Goal: Check status: Check status

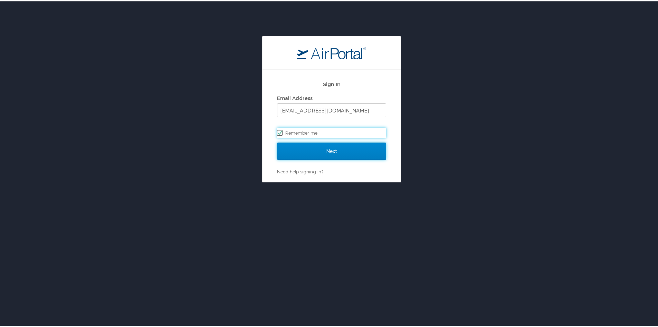
click at [338, 150] on input "Next" at bounding box center [331, 149] width 109 height 17
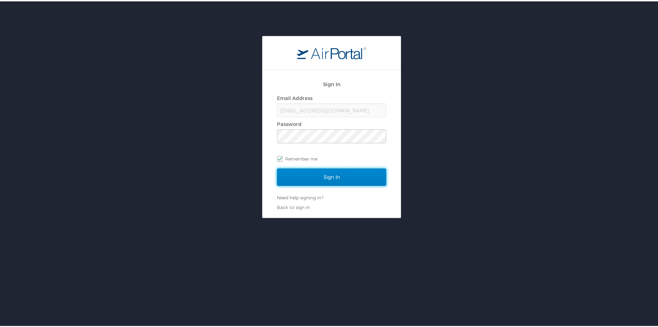
click at [336, 177] on input "Sign In" at bounding box center [331, 175] width 109 height 17
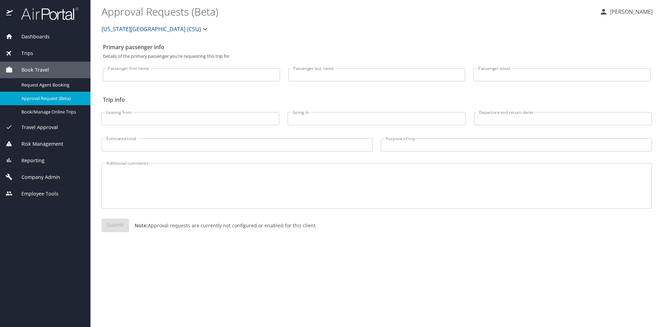
click at [46, 50] on div "Trips" at bounding box center [45, 53] width 79 height 8
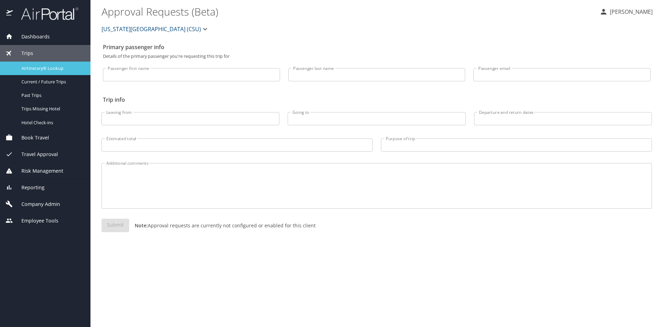
click at [41, 67] on span "Airtinerary® Lookup" at bounding box center [51, 68] width 61 height 7
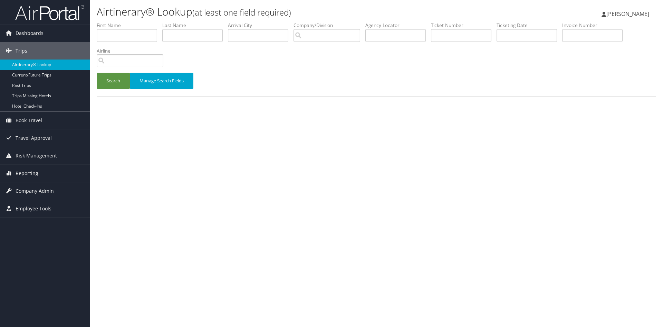
click at [139, 44] on li "First Name" at bounding box center [130, 34] width 66 height 25
click at [139, 41] on input "text" at bounding box center [127, 35] width 60 height 13
type input "sameer"
click at [97, 73] on button "Search" at bounding box center [113, 81] width 33 height 16
click at [118, 79] on button "Search" at bounding box center [113, 81] width 33 height 16
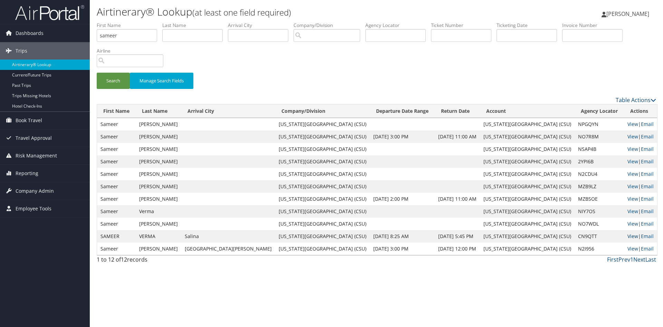
click at [628, 235] on link "View" at bounding box center [633, 236] width 11 height 7
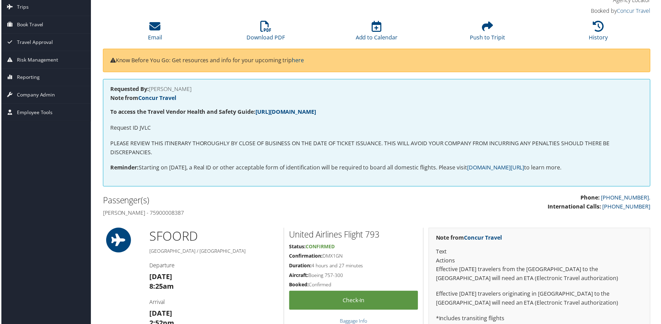
scroll to position [39, 0]
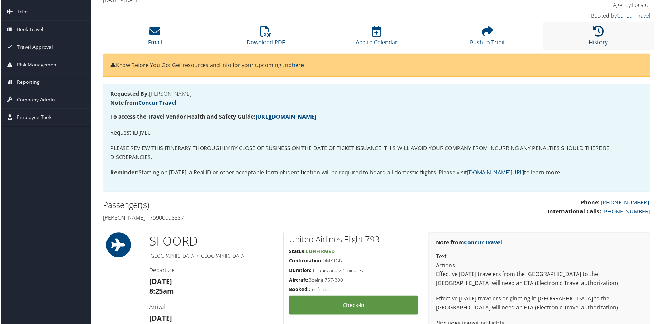
click at [596, 34] on icon at bounding box center [599, 31] width 11 height 11
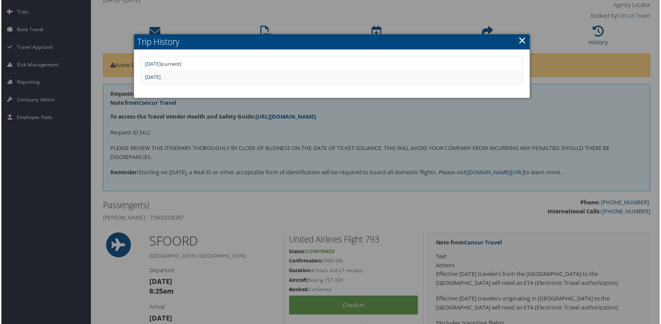
click at [160, 74] on link "Wed Jun 25 13:34:19 MDT 2025" at bounding box center [152, 77] width 16 height 7
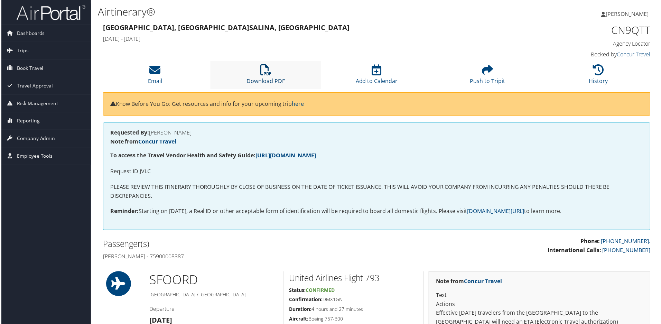
click at [264, 73] on icon at bounding box center [265, 70] width 11 height 11
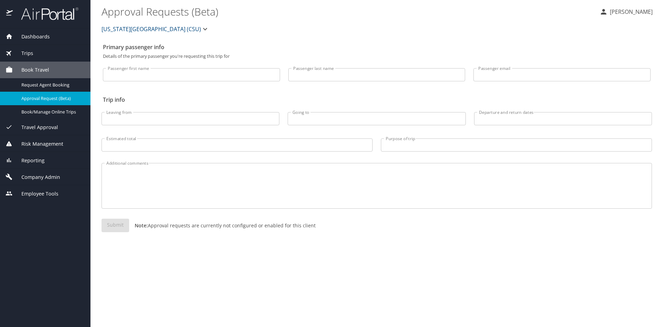
click at [27, 55] on span "Trips" at bounding box center [23, 53] width 20 height 8
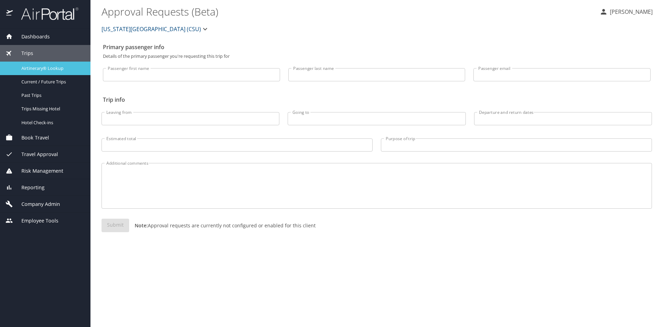
click at [37, 69] on span "Airtinerary® Lookup" at bounding box center [51, 68] width 61 height 7
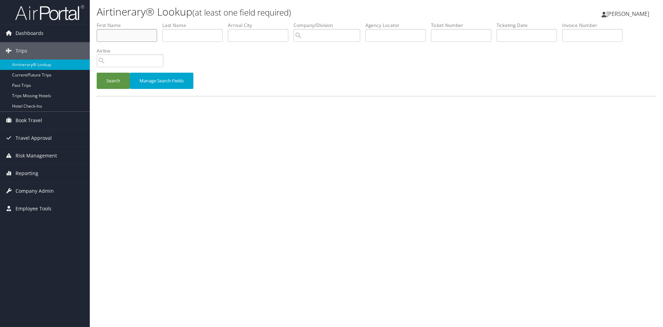
click at [118, 37] on input "text" at bounding box center [127, 35] width 60 height 13
type input "[PERSON_NAME]"
click at [97, 73] on button "Search" at bounding box center [113, 81] width 33 height 16
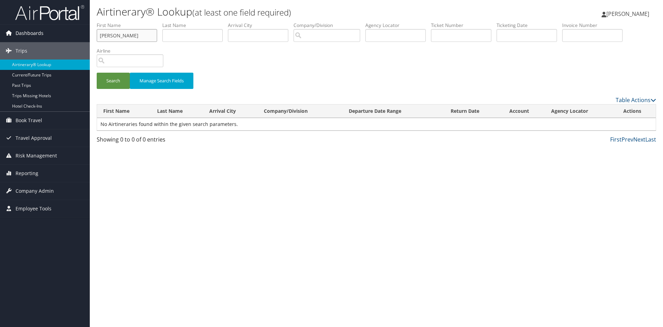
drag, startPoint x: 125, startPoint y: 34, endPoint x: 75, endPoint y: 39, distance: 51.1
click at [75, 39] on div "Dashboards AirPortal 360™ (Manager) My Travel Dashboard Trips Airtinerary® Look…" at bounding box center [331, 163] width 663 height 327
click at [184, 38] on input "text" at bounding box center [192, 35] width 60 height 13
drag, startPoint x: 198, startPoint y: 36, endPoint x: 158, endPoint y: 34, distance: 39.8
click at [158, 22] on ul "First Name Last Name def Departure City Arrival City Company/Division Airport/C…" at bounding box center [377, 22] width 560 height 0
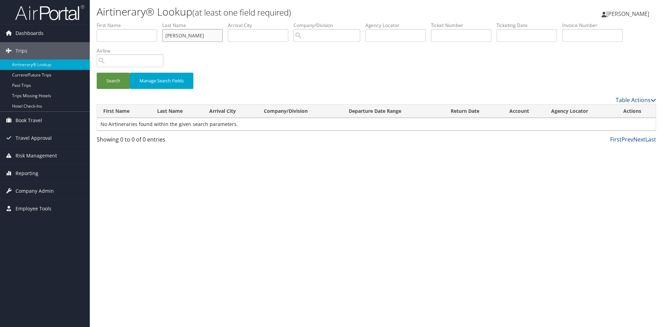
click at [97, 73] on button "Search" at bounding box center [113, 81] width 33 height 16
click at [192, 31] on input "[PERSON_NAME]" at bounding box center [192, 35] width 60 height 13
click at [142, 38] on input "text" at bounding box center [127, 35] width 60 height 13
drag, startPoint x: 204, startPoint y: 37, endPoint x: 161, endPoint y: 38, distance: 42.5
click at [161, 22] on ul "First Name Last Name federico Departure City Arrival City Company/Division Airp…" at bounding box center [377, 22] width 560 height 0
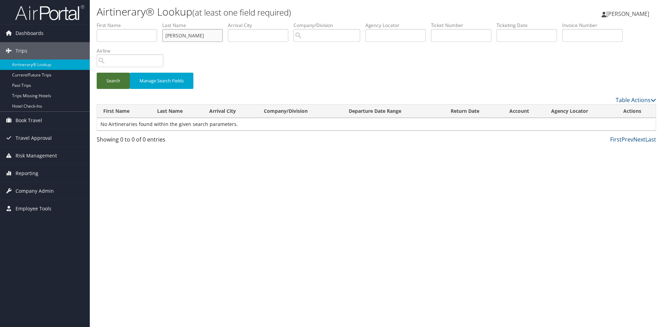
type input "ardila"
click at [113, 87] on button "Search" at bounding box center [113, 81] width 33 height 16
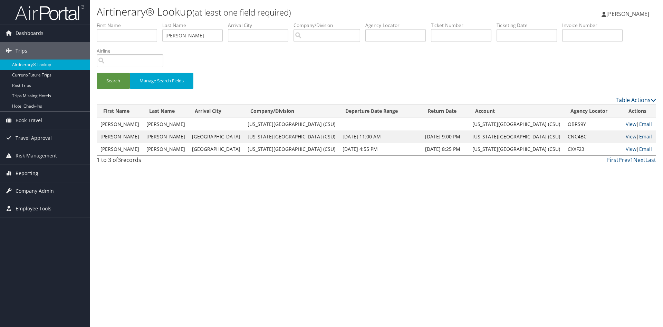
click at [626, 136] on link "View" at bounding box center [631, 136] width 11 height 7
click at [627, 150] on link "View" at bounding box center [631, 148] width 11 height 7
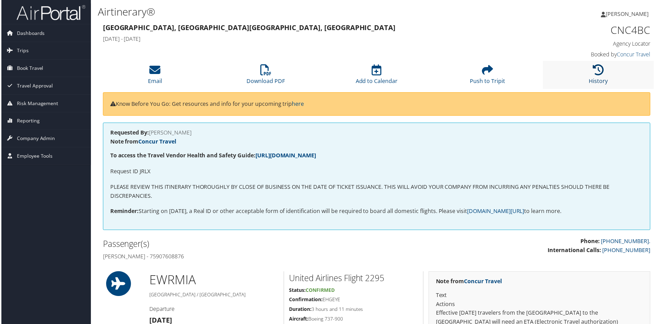
click at [596, 77] on link "History" at bounding box center [599, 76] width 19 height 17
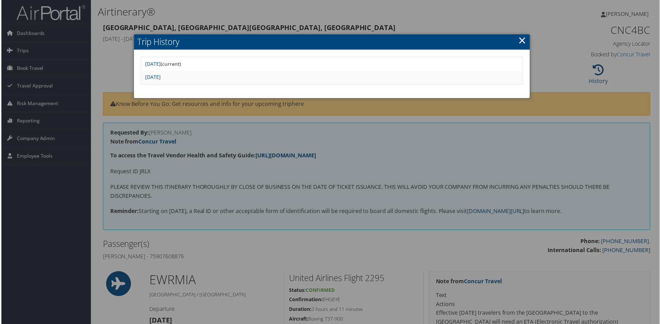
click at [519, 41] on link "×" at bounding box center [523, 41] width 8 height 14
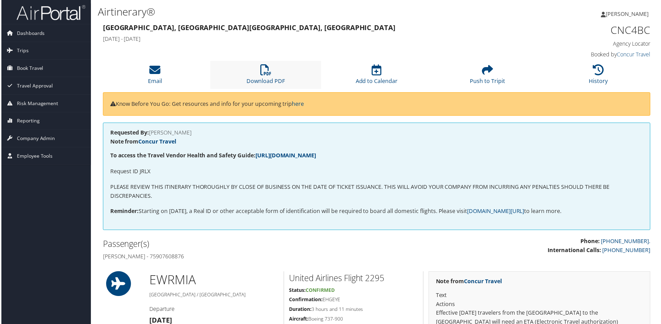
click at [262, 76] on li "Download PDF" at bounding box center [265, 75] width 111 height 28
click at [587, 70] on li "History" at bounding box center [599, 75] width 111 height 28
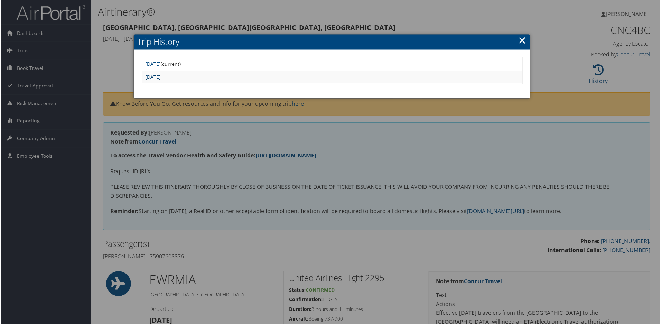
click at [160, 76] on link "Wed Jun 25 20:18:19 MDT 2025" at bounding box center [152, 77] width 16 height 7
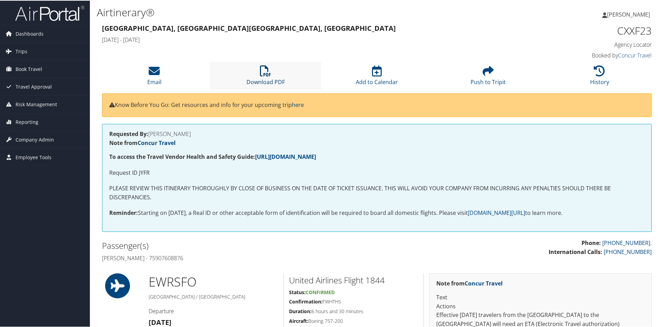
click at [268, 70] on icon at bounding box center [265, 70] width 11 height 11
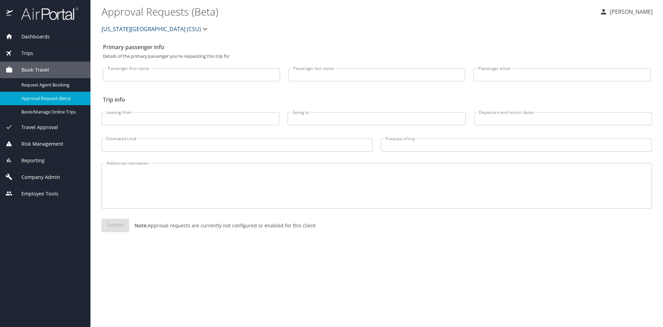
click at [31, 52] on span "Trips" at bounding box center [23, 53] width 20 height 8
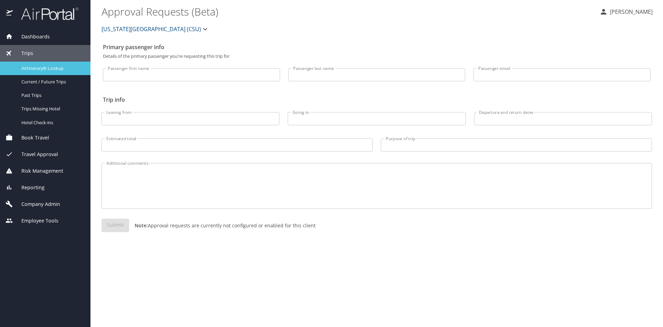
click at [59, 74] on link "Airtinerary® Lookup" at bounding box center [45, 68] width 91 height 13
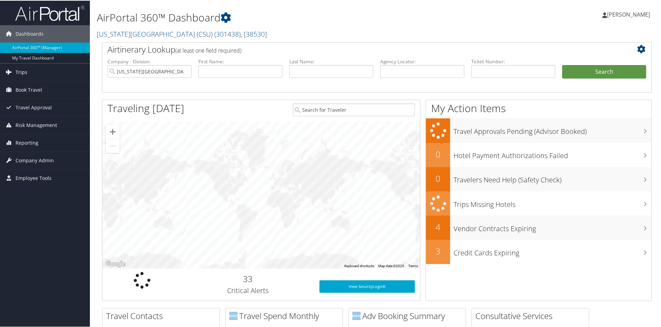
click at [22, 72] on span "Trips" at bounding box center [22, 71] width 12 height 17
drag, startPoint x: 28, startPoint y: 82, endPoint x: 94, endPoint y: 93, distance: 67.0
click at [28, 82] on link "Airtinerary® Lookup" at bounding box center [45, 85] width 90 height 10
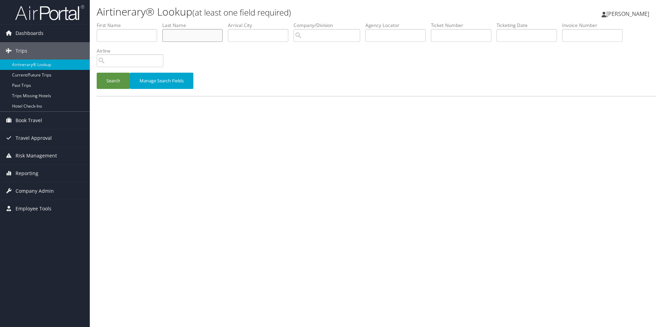
click at [179, 29] on input "text" at bounding box center [192, 35] width 60 height 13
type input "[PERSON_NAME]"
click at [97, 73] on button "Search" at bounding box center [113, 81] width 33 height 16
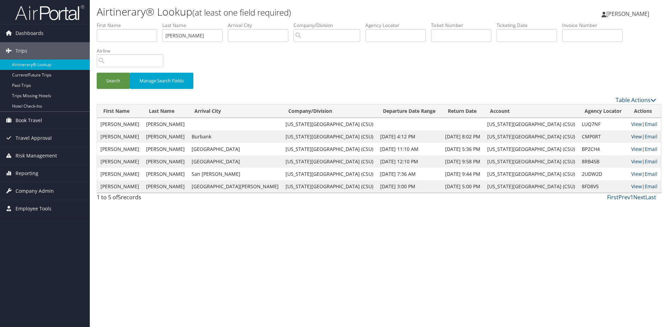
click at [632, 135] on link "View" at bounding box center [637, 136] width 11 height 7
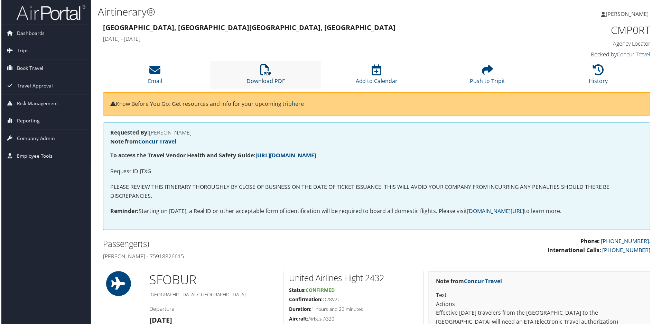
drag, startPoint x: 259, startPoint y: 74, endPoint x: 253, endPoint y: 71, distance: 6.6
click at [260, 74] on icon at bounding box center [265, 70] width 11 height 11
